Goal: Task Accomplishment & Management: Complete application form

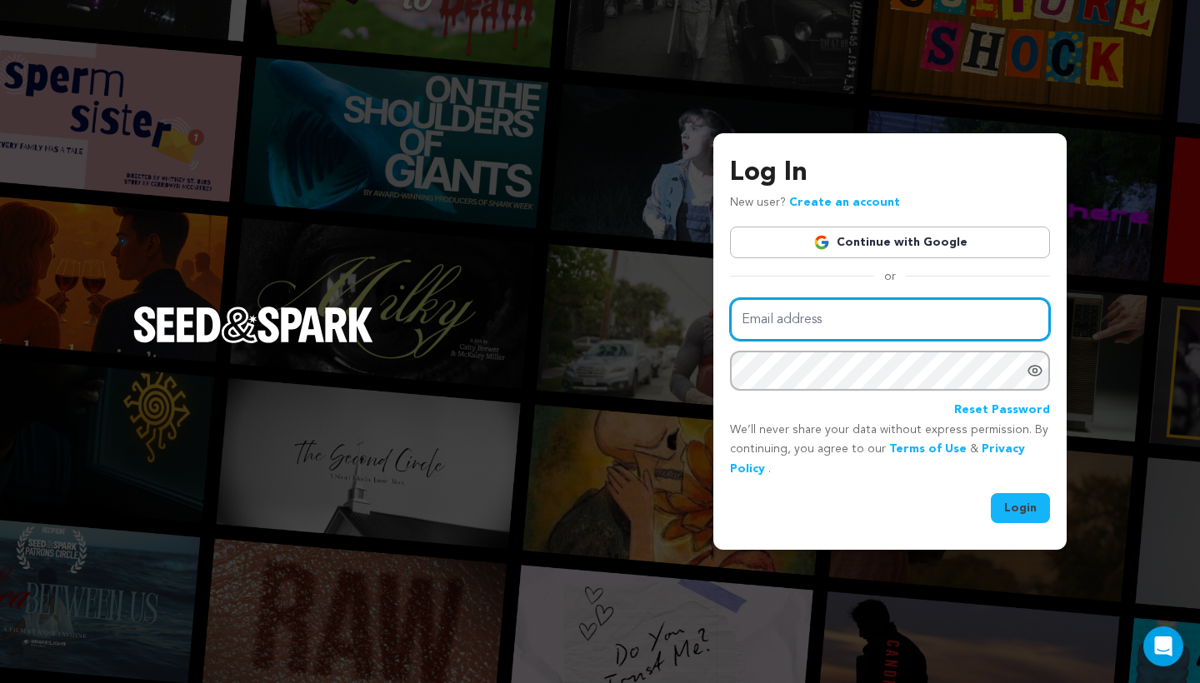
type input "mike@seedandspark.com"
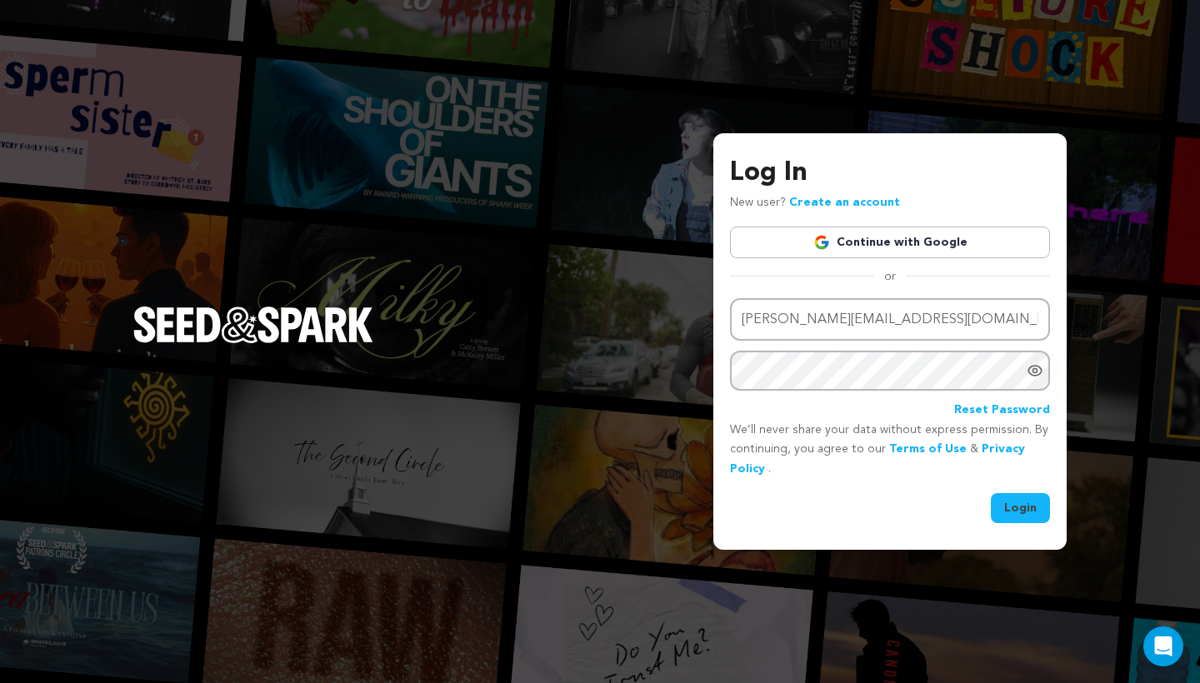
click at [1010, 510] on button "Login" at bounding box center [1020, 508] width 59 height 30
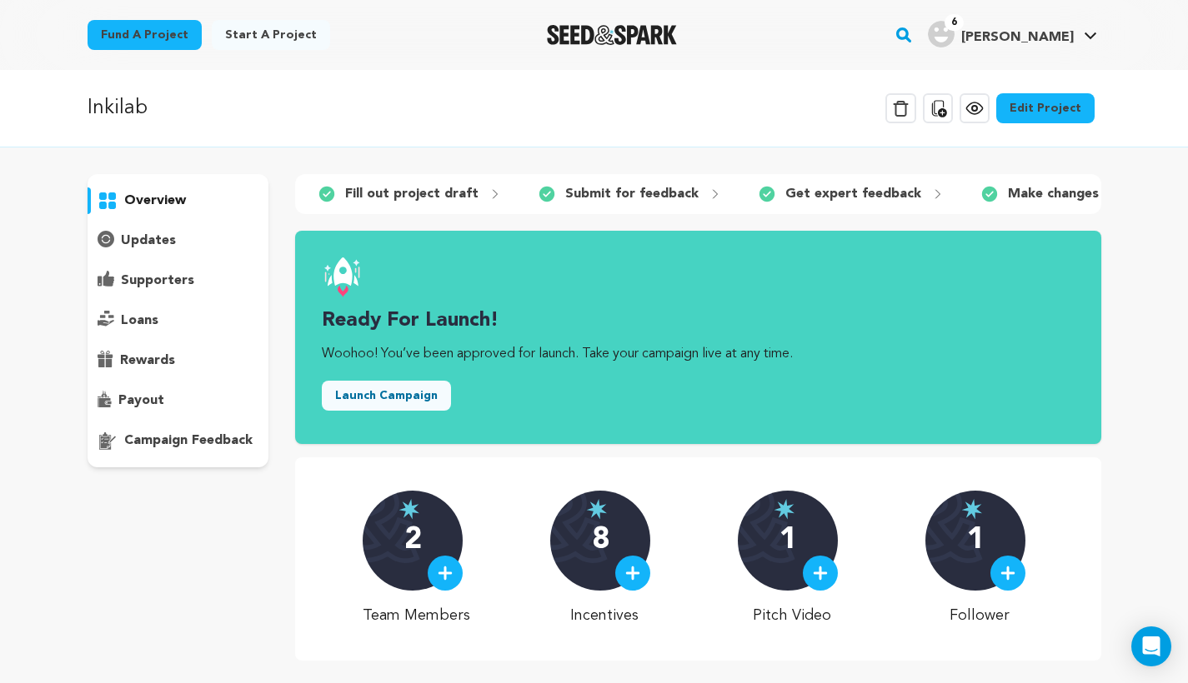
click at [1058, 116] on link "Edit Project" at bounding box center [1045, 108] width 98 height 30
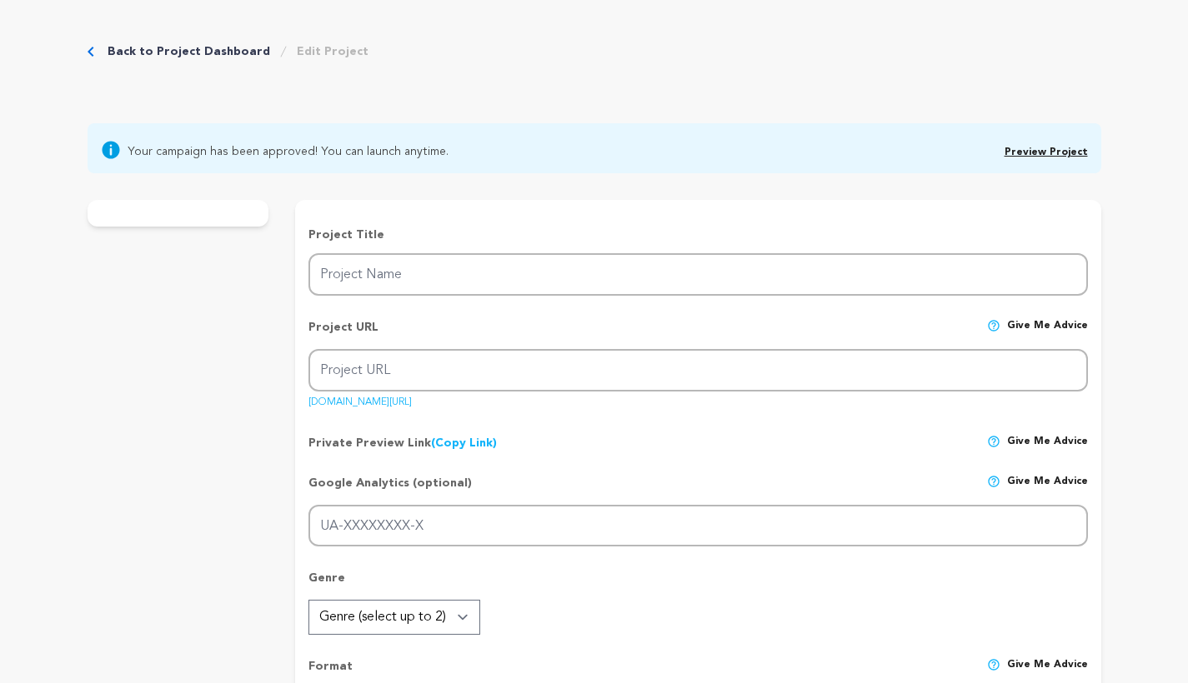
type input "Inkilab"
type input "inkilab-1"
type input "As the premiere nears, dancer [PERSON_NAME] confronts erasure to reclaim her gr…"
type textarea "Choreographer [PERSON_NAME] channels her ancestral legacy to reclaim little-kno…"
type textarea "We aim to preserve the overlooked pre-1965 history of [DEMOGRAPHIC_DATA] immigr…"
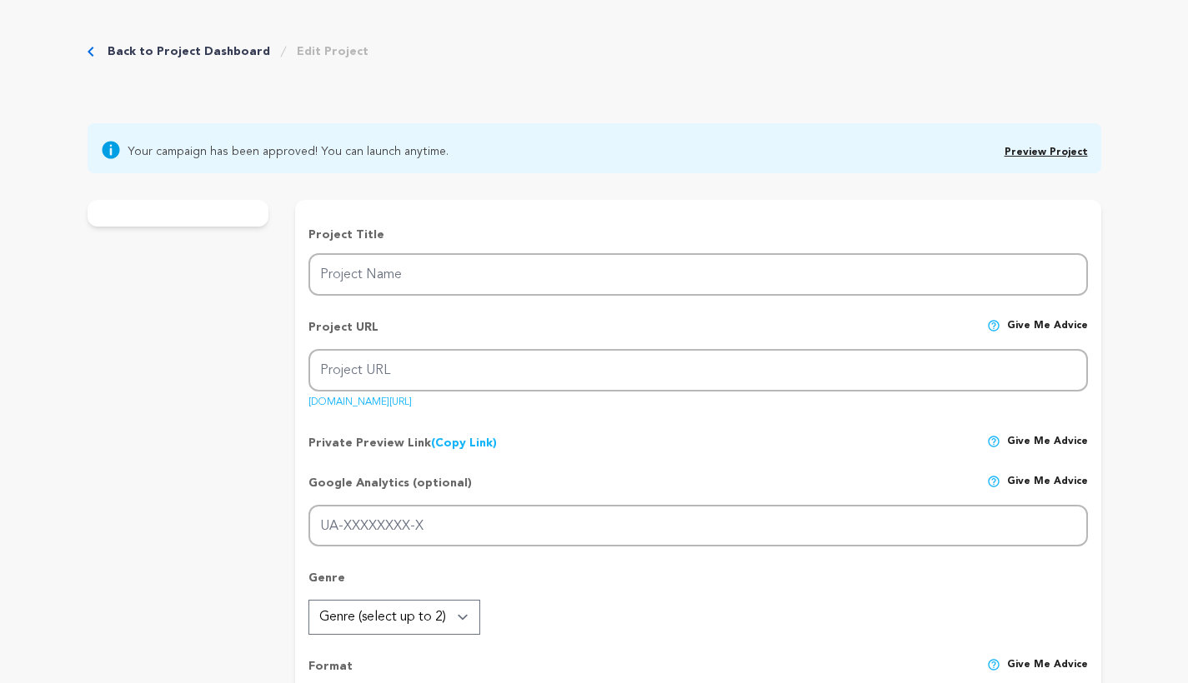
radio input "true"
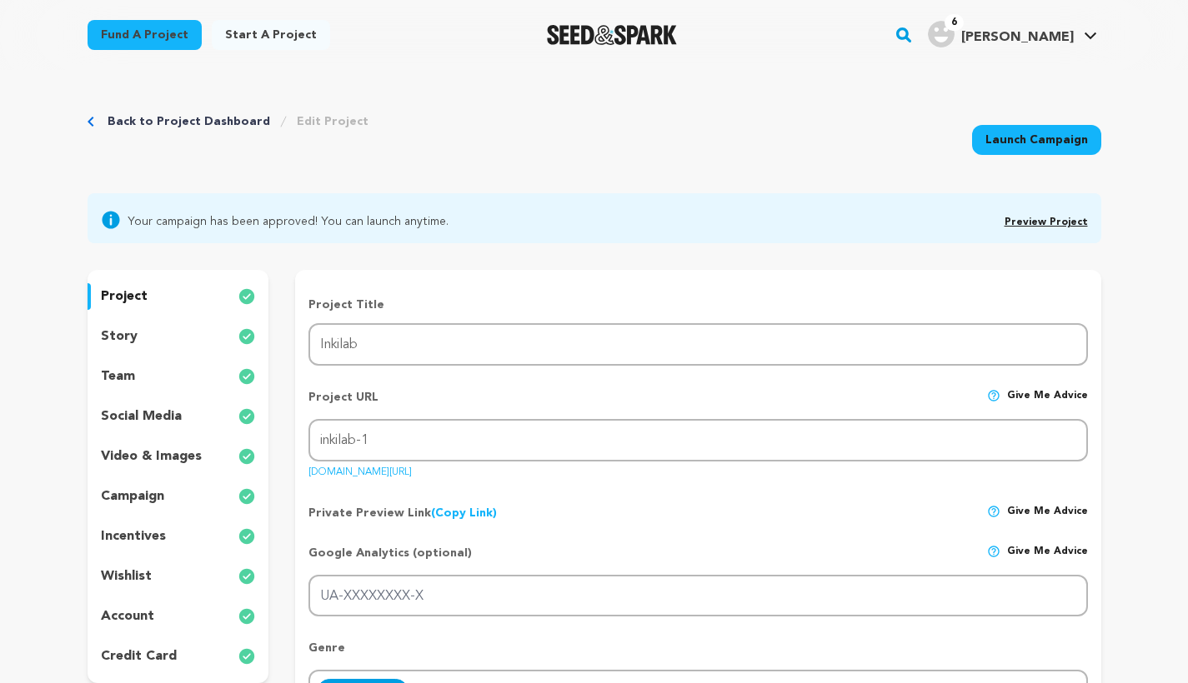
click at [187, 368] on div "team" at bounding box center [179, 376] width 182 height 27
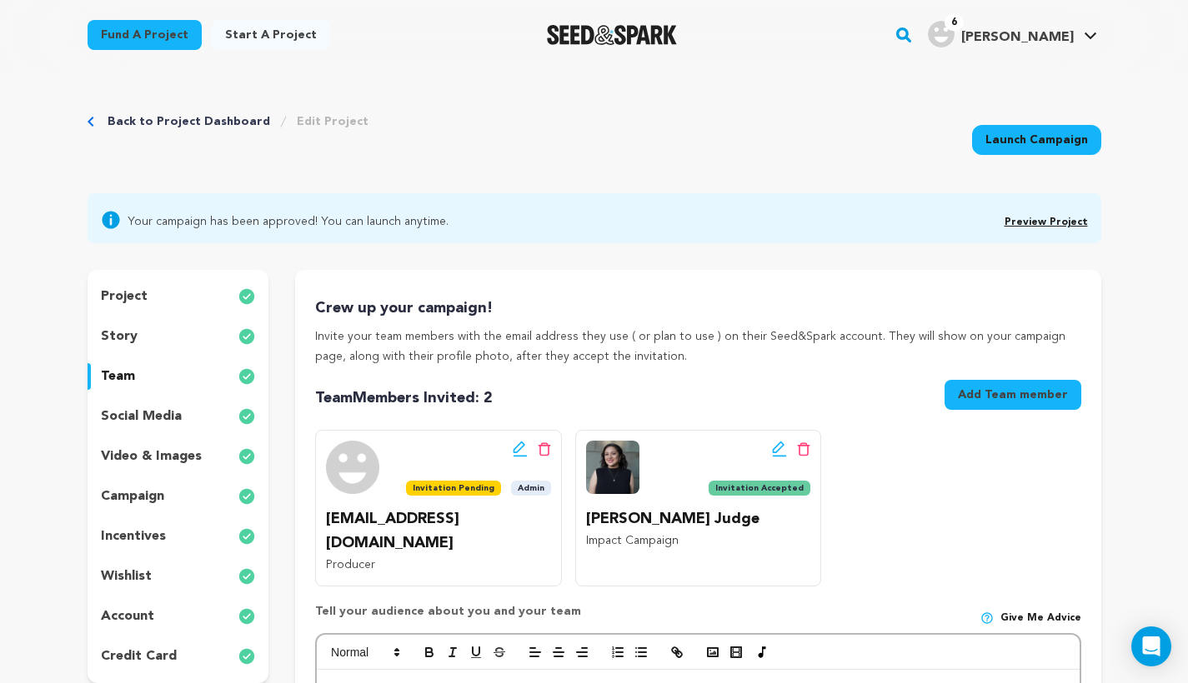
drag, startPoint x: 586, startPoint y: 518, endPoint x: 791, endPoint y: 522, distance: 205.1
click at [791, 522] on p "Catherine-Mercedes Judge" at bounding box center [698, 520] width 224 height 24
copy p "Catherine-Mercedes Judge"
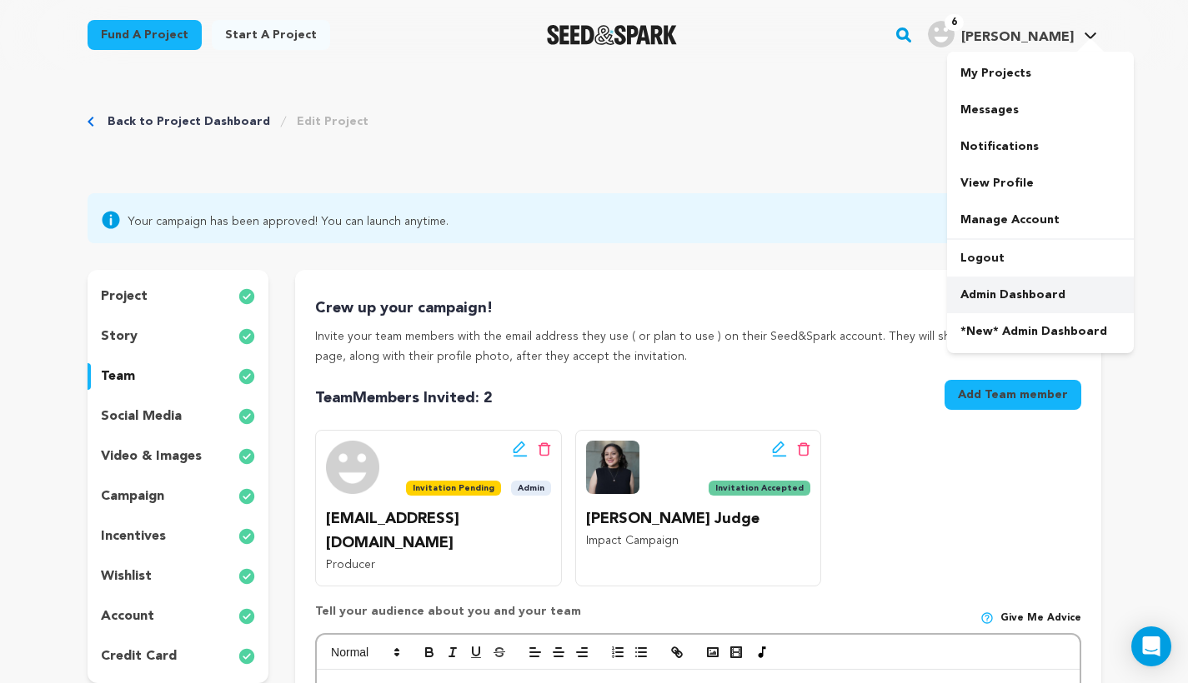
click at [1027, 302] on link "Admin Dashboard" at bounding box center [1040, 295] width 187 height 37
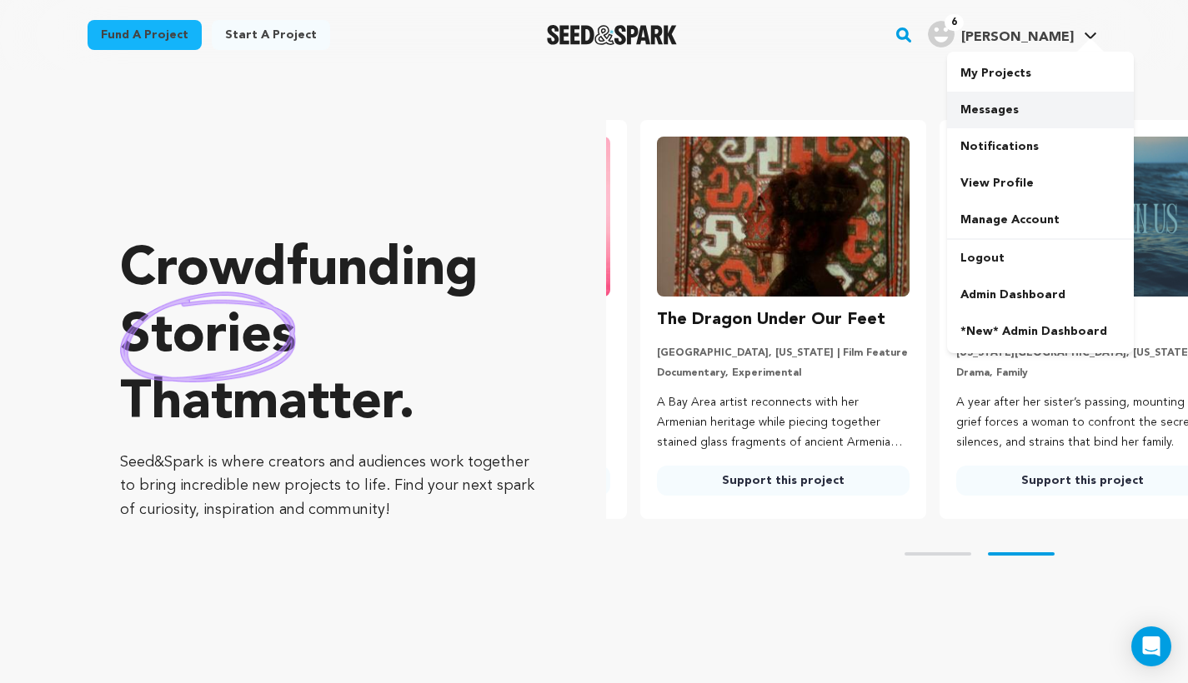
scroll to position [0, 313]
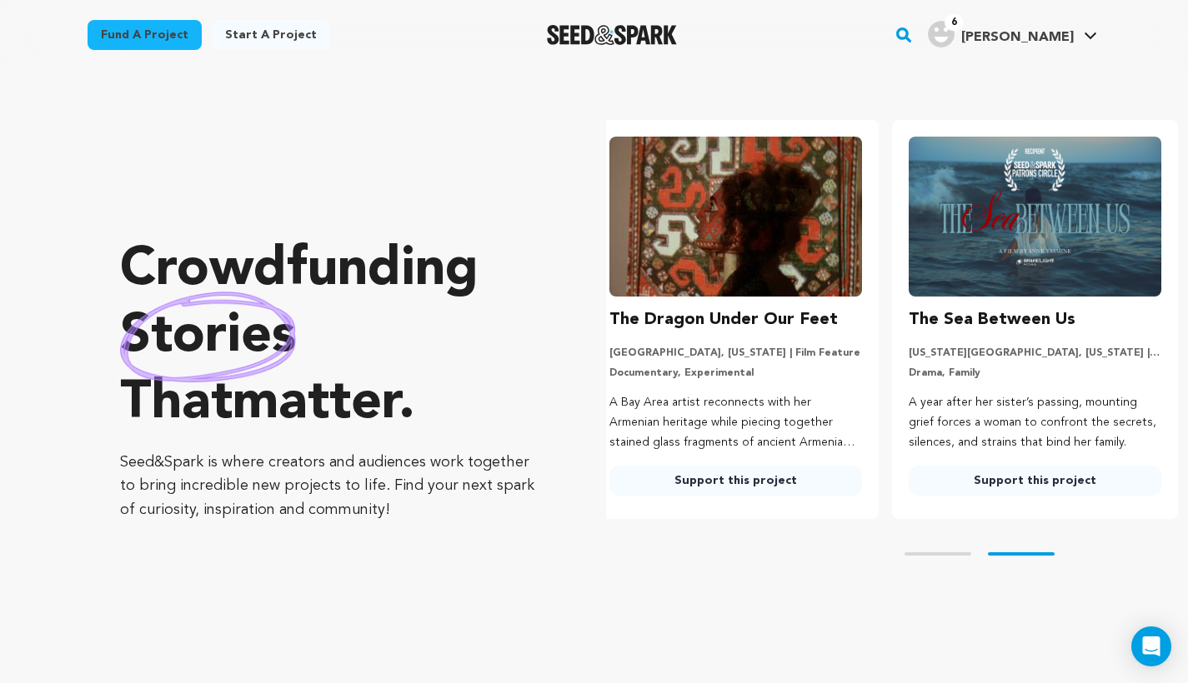
click at [268, 30] on link "Start a project" at bounding box center [271, 35] width 118 height 30
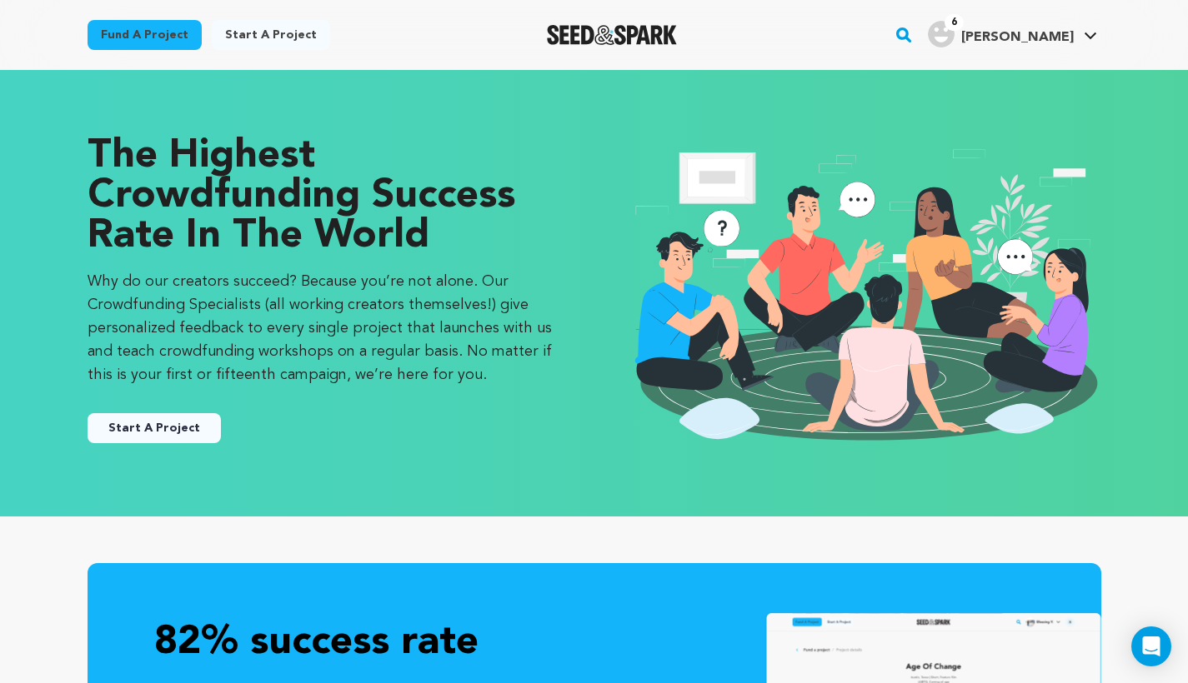
click at [187, 427] on button "Start A Project" at bounding box center [154, 428] width 133 height 30
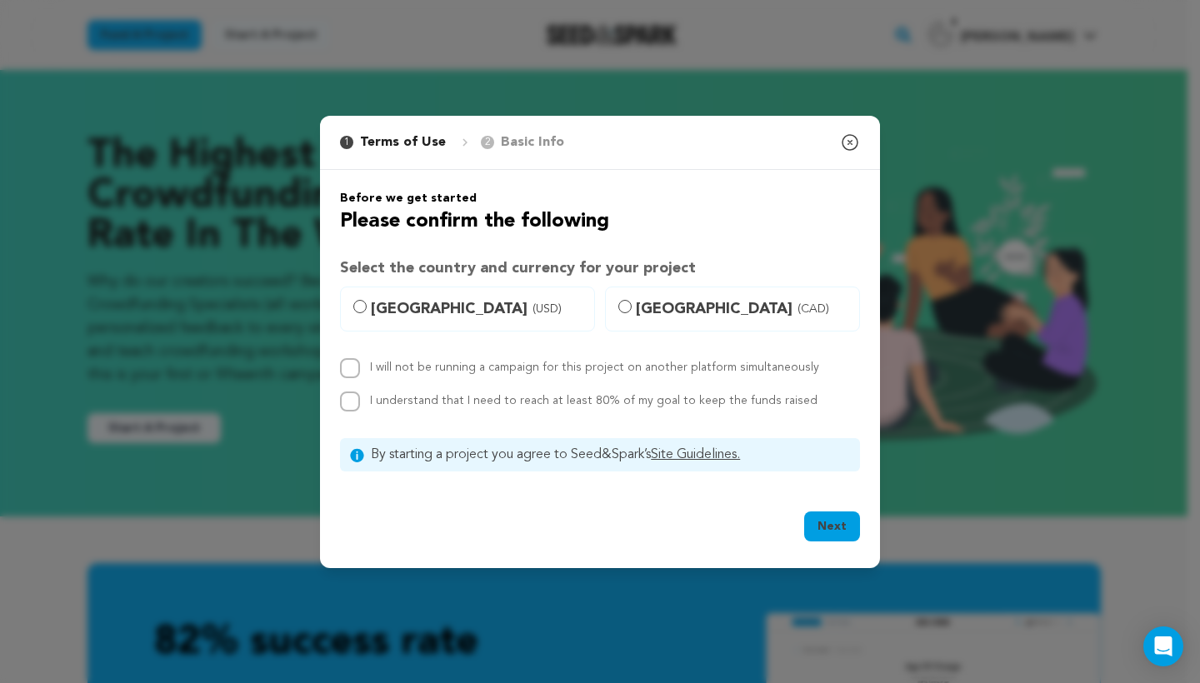
click at [839, 538] on button "Next" at bounding box center [832, 527] width 56 height 30
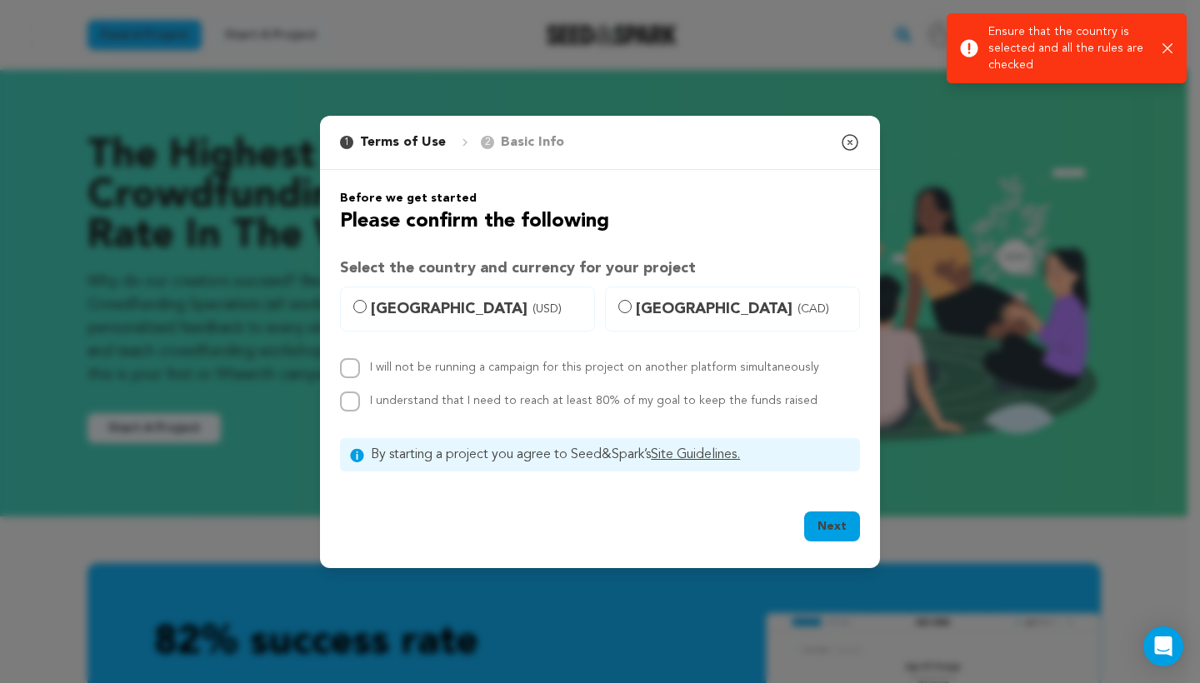
click at [647, 367] on label "I will not be running a campaign for this project on another platform simultane…" at bounding box center [594, 368] width 449 height 12
click at [360, 367] on input "I will not be running a campaign for this project on another platform simultane…" at bounding box center [350, 368] width 20 height 20
checkbox input "true"
click at [647, 385] on div "I will not be running a campaign for this project on another platform simultane…" at bounding box center [600, 384] width 520 height 53
click at [649, 397] on label "I understand that I need to reach at least 80% of my goal to keep the funds rai…" at bounding box center [594, 401] width 448 height 12
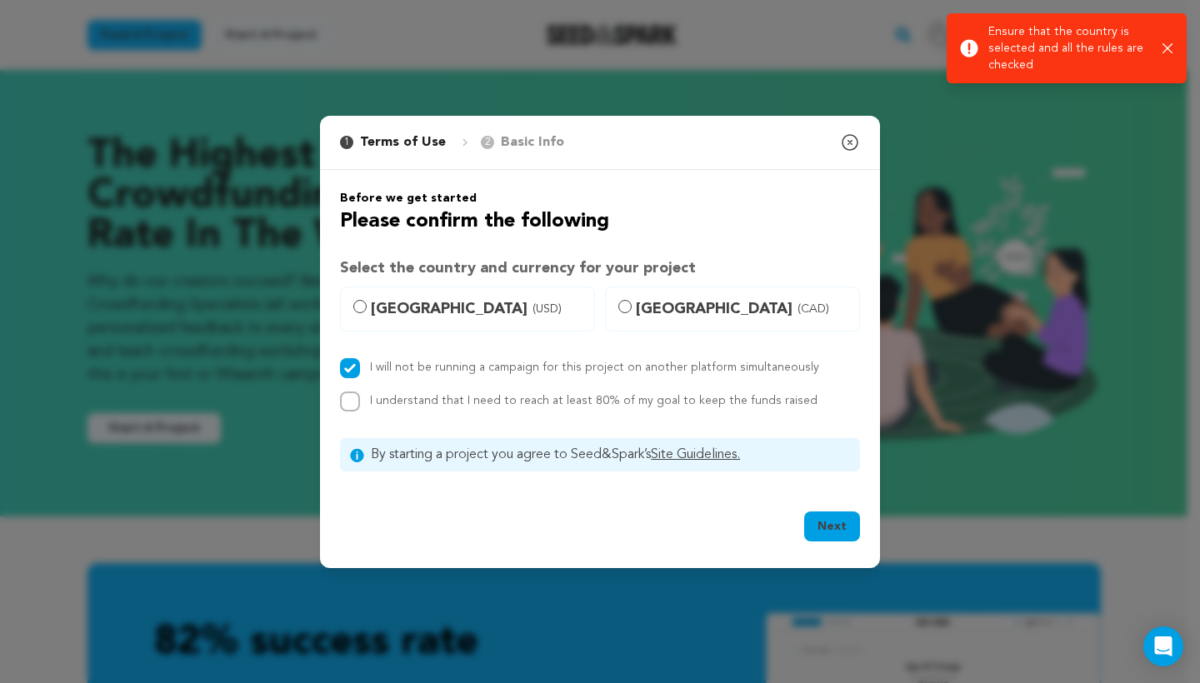
click at [360, 397] on input "I understand that I need to reach at least 80% of my goal to keep the funds rai…" at bounding box center [350, 402] width 20 height 20
checkbox input "true"
click at [416, 298] on span "United States (USD)" at bounding box center [477, 309] width 213 height 23
click at [367, 300] on input "United States (USD)" at bounding box center [359, 306] width 13 height 13
radio input "true"
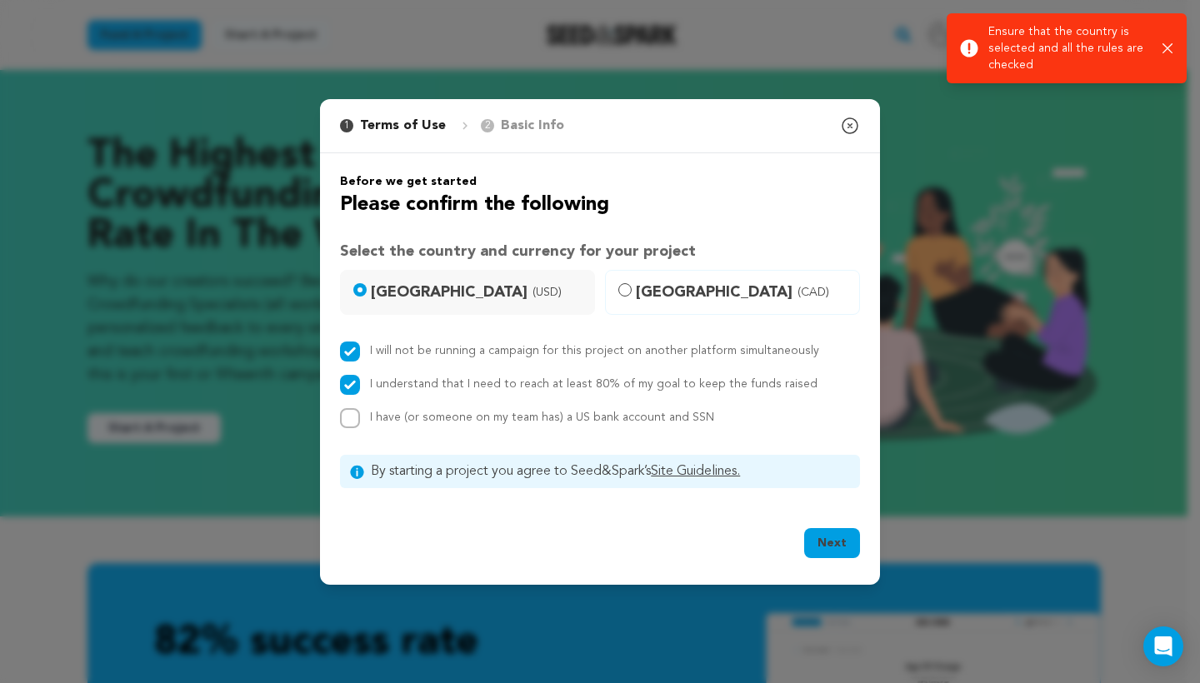
click at [575, 420] on span "I have (or someone on my team has) a US bank account and SSN" at bounding box center [542, 418] width 344 height 12
click at [360, 420] on input "I have (or someone on my team has) a US bank account and SSN" at bounding box center [350, 418] width 20 height 20
checkbox input "true"
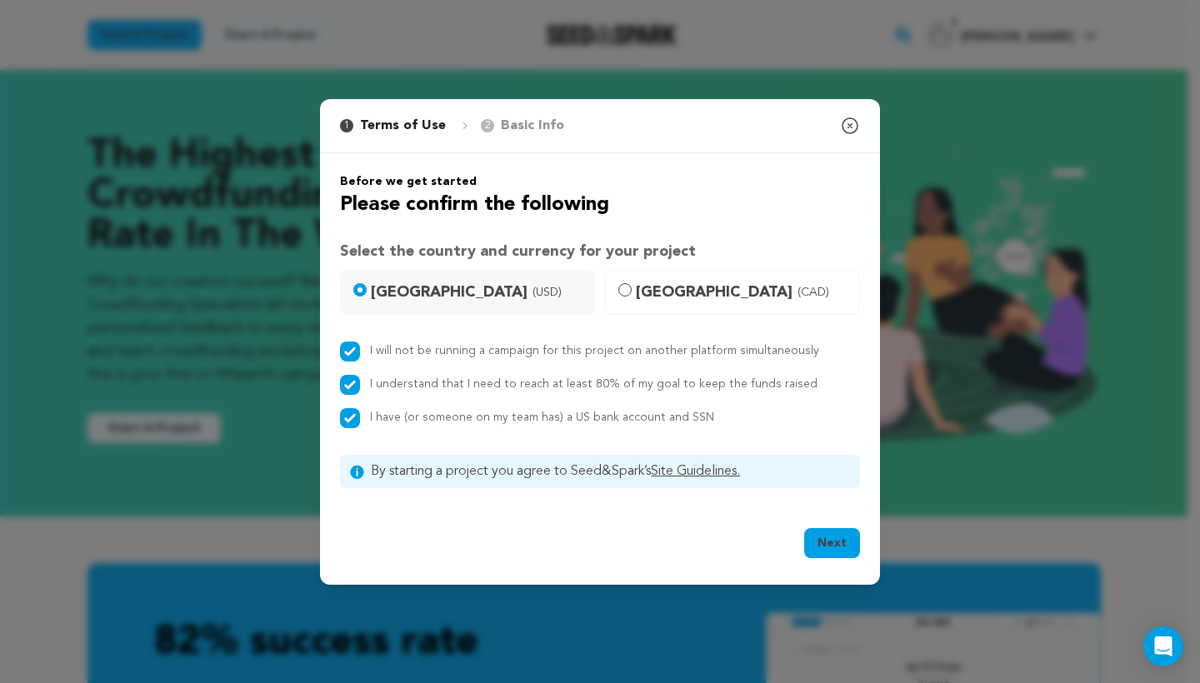
click at [827, 529] on button "Next" at bounding box center [832, 543] width 56 height 30
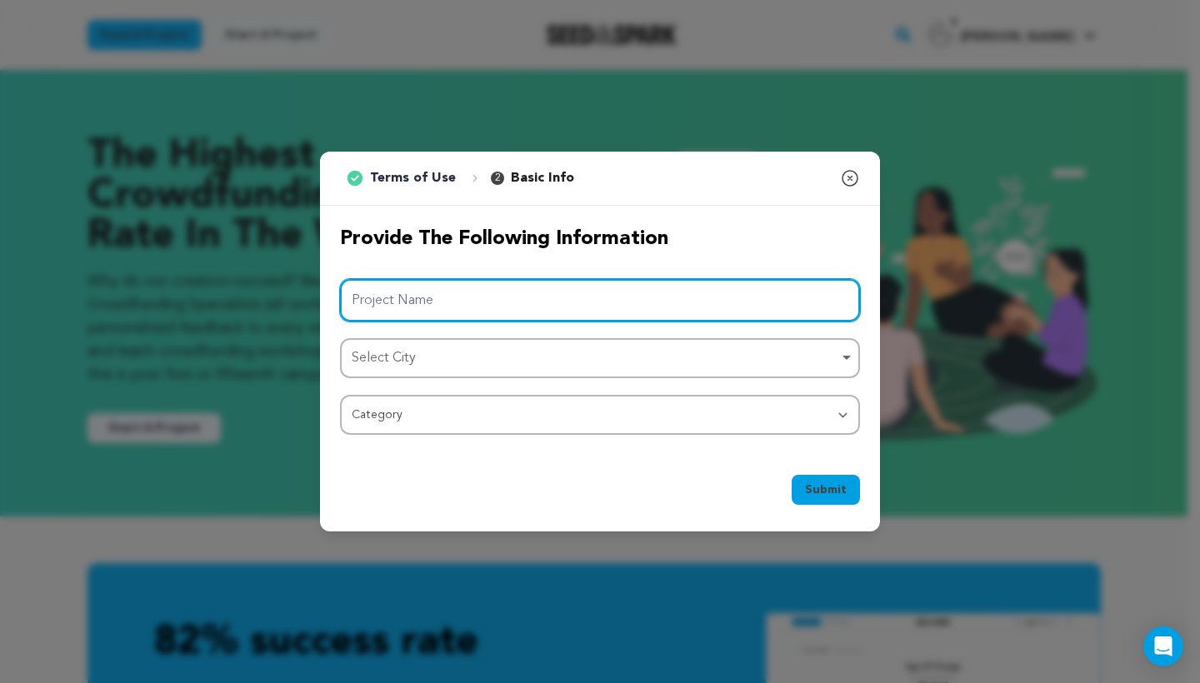
click at [563, 358] on div "Select City Remove item" at bounding box center [595, 359] width 487 height 24
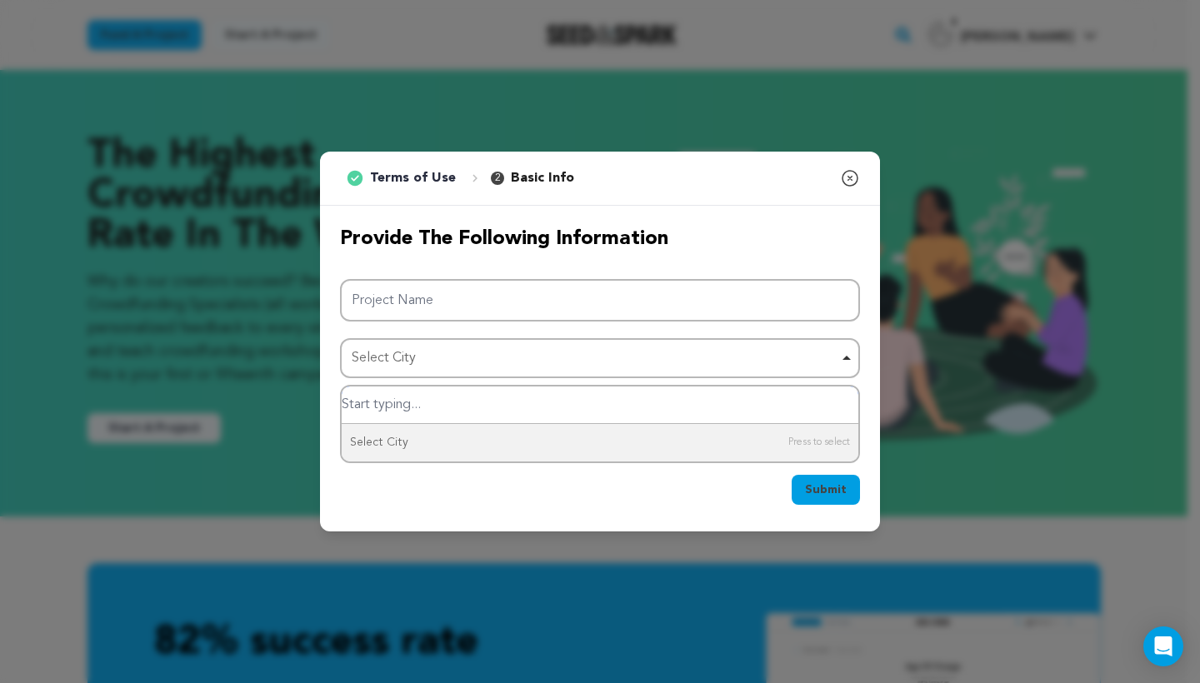
paste input "San Francisco Bay Area"
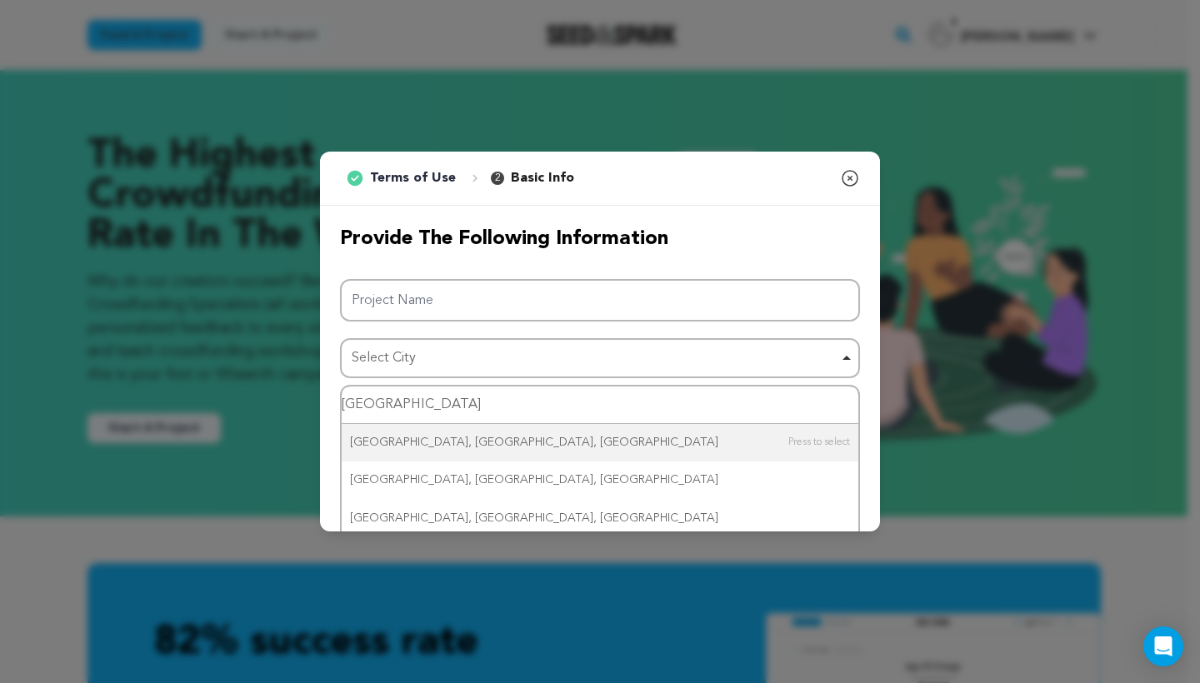
click at [471, 413] on input "San Francisco Bay Area" at bounding box center [600, 406] width 517 height 38
type input "San Francisco Bay Area"
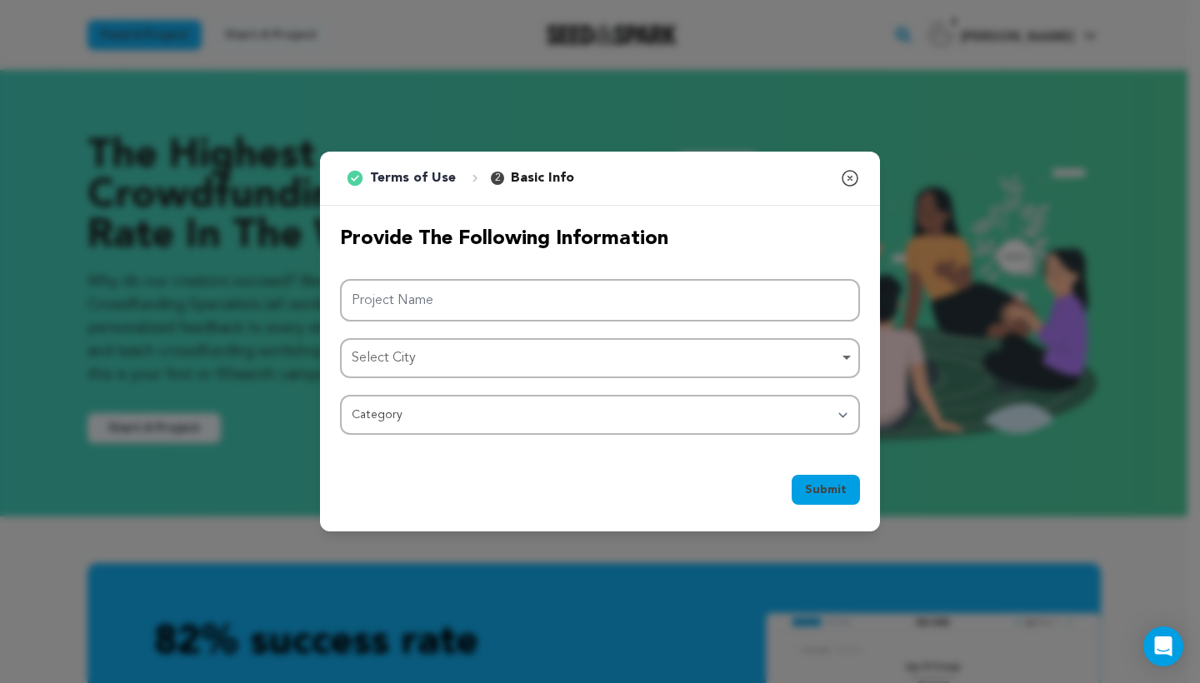
click at [510, 368] on div "Select City Remove item" at bounding box center [595, 359] width 487 height 24
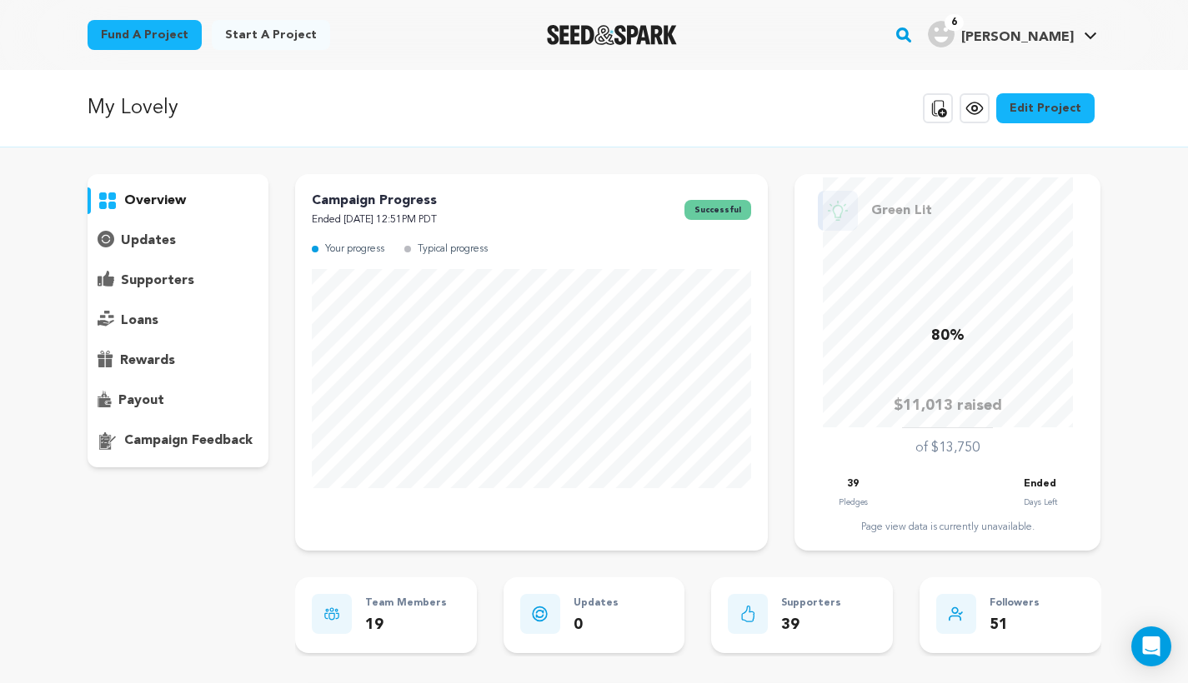
click at [1041, 111] on link "Edit Project" at bounding box center [1045, 108] width 98 height 30
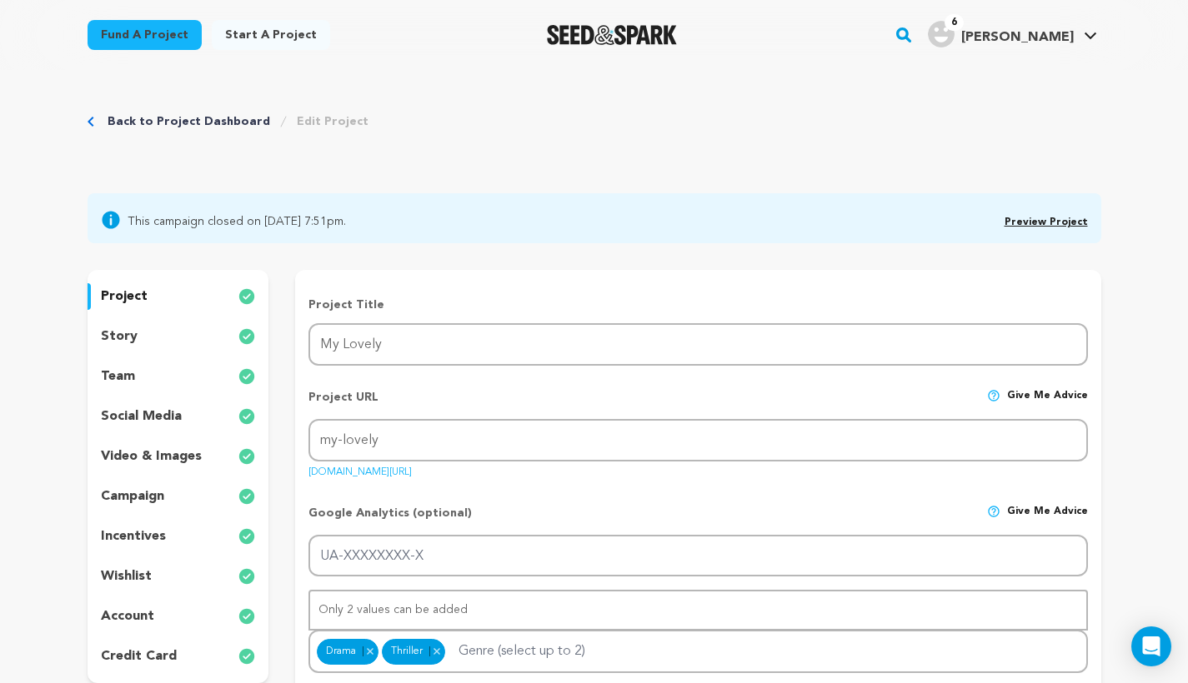
click at [136, 613] on p "account" at bounding box center [127, 617] width 53 height 20
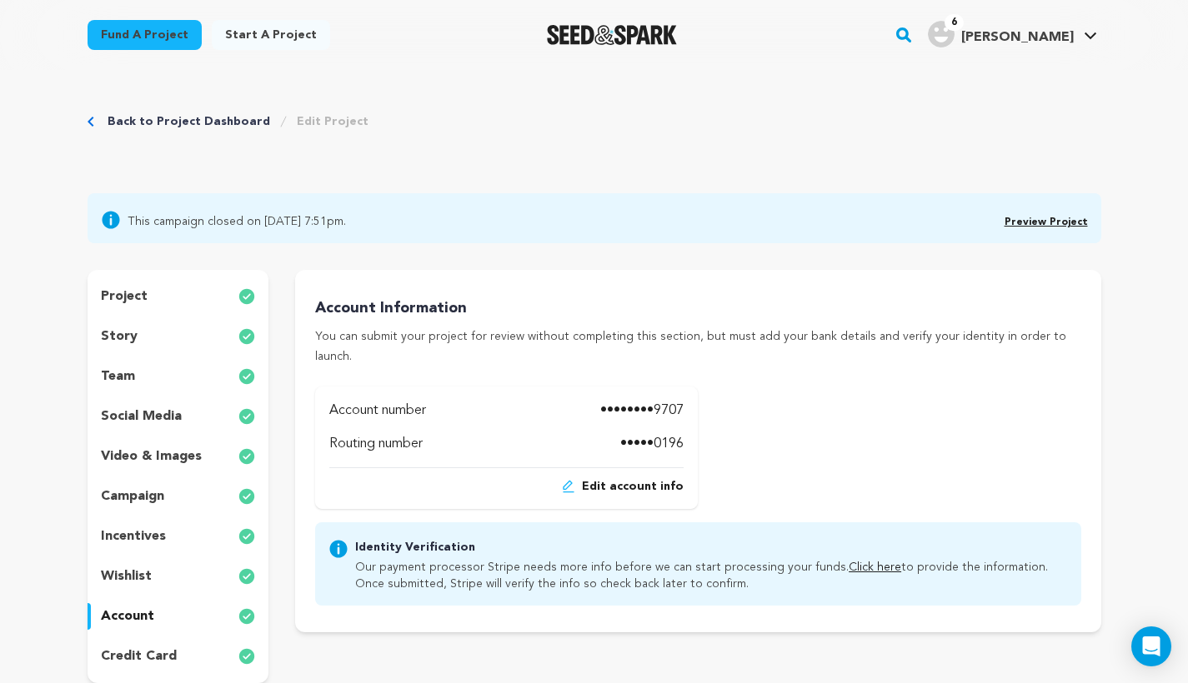
click at [127, 378] on p "team" at bounding box center [118, 377] width 34 height 20
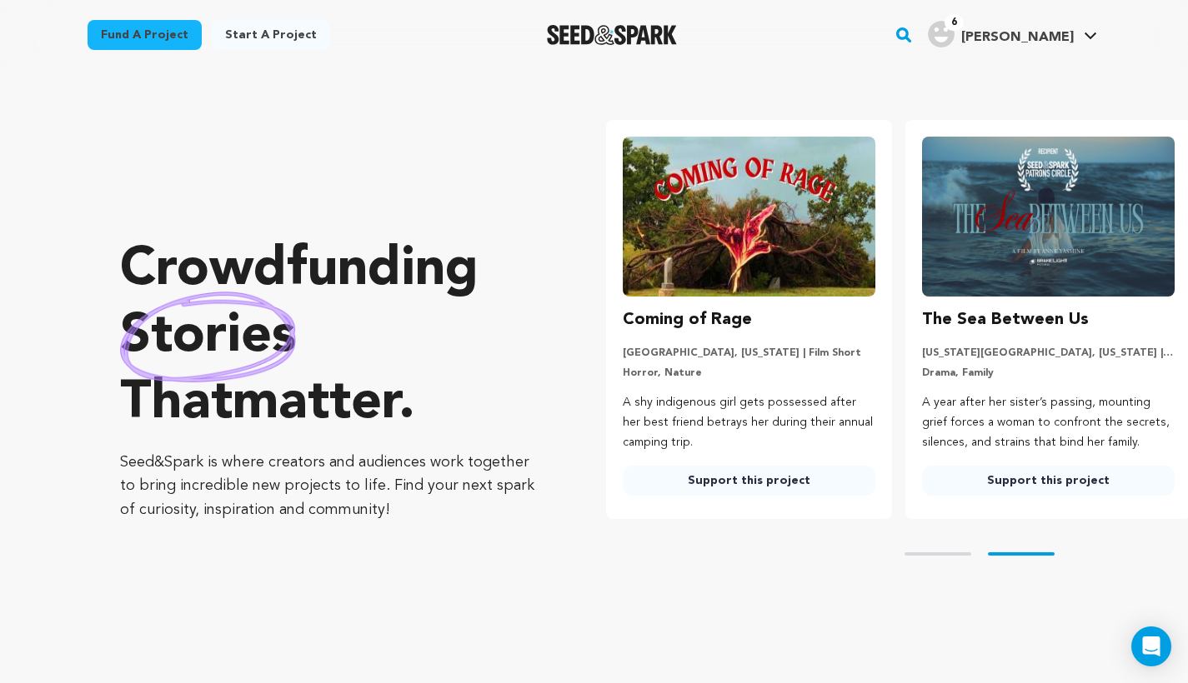
scroll to position [0, 313]
